Goal: Transaction & Acquisition: Purchase product/service

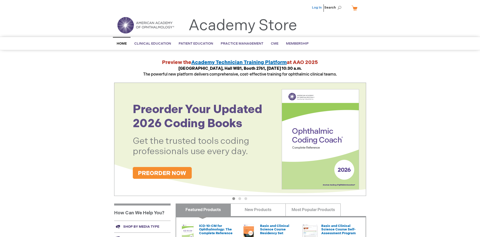
click at [317, 8] on link "Log In" at bounding box center [317, 8] width 10 height 4
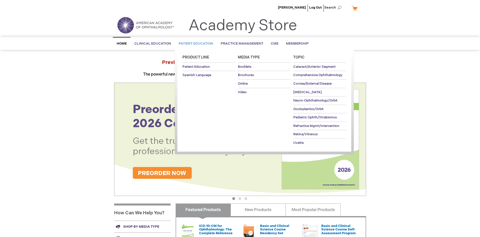
click at [194, 44] on span "Patient Education" at bounding box center [195, 44] width 34 height 4
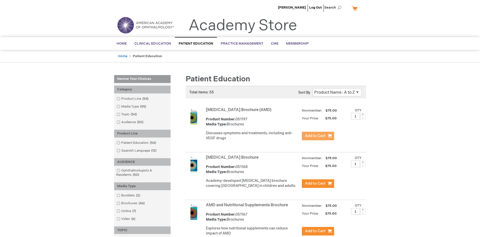
click at [317, 136] on span "Add to Cart" at bounding box center [315, 135] width 21 height 5
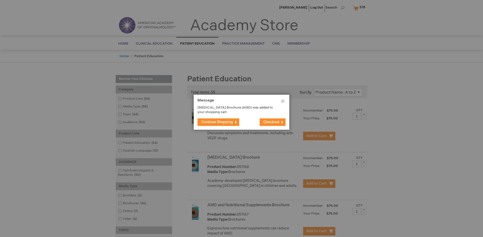
click at [217, 122] on span "Continue Shopping" at bounding box center [217, 122] width 32 height 4
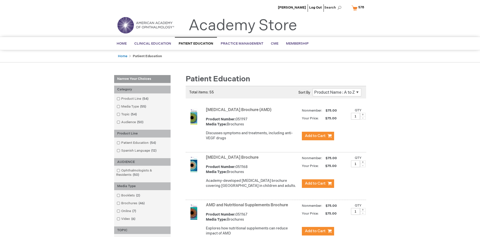
click at [248, 207] on link "AMD and Nutritional Supplements Brochure" at bounding box center [247, 205] width 82 height 5
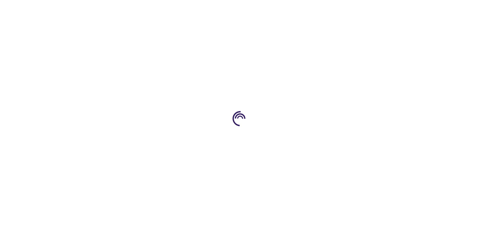
type input "1"
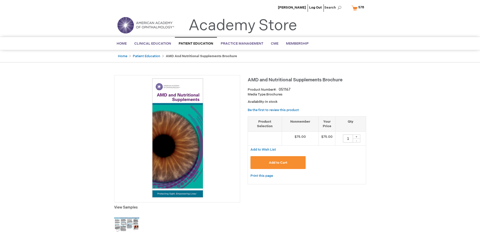
click at [278, 162] on span "Add to Cart" at bounding box center [278, 163] width 18 height 4
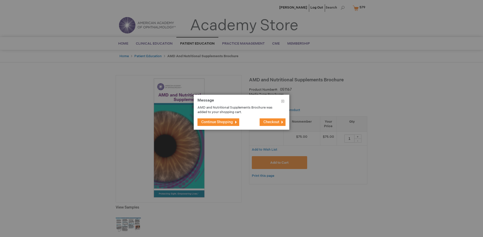
click at [217, 122] on span "Continue Shopping" at bounding box center [217, 122] width 32 height 4
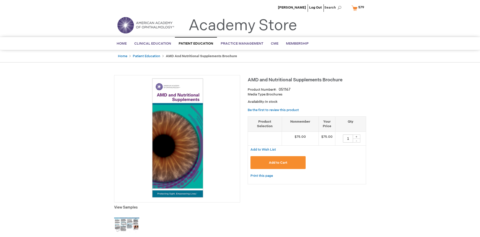
click at [358, 8] on span "579" at bounding box center [361, 7] width 6 height 4
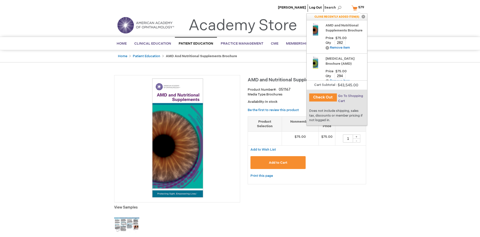
click at [350, 96] on span "Go To Shopping Cart" at bounding box center [350, 98] width 25 height 9
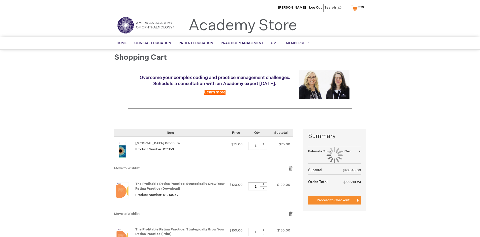
select select "US"
select select "41"
